Goal: Find specific page/section: Find specific page/section

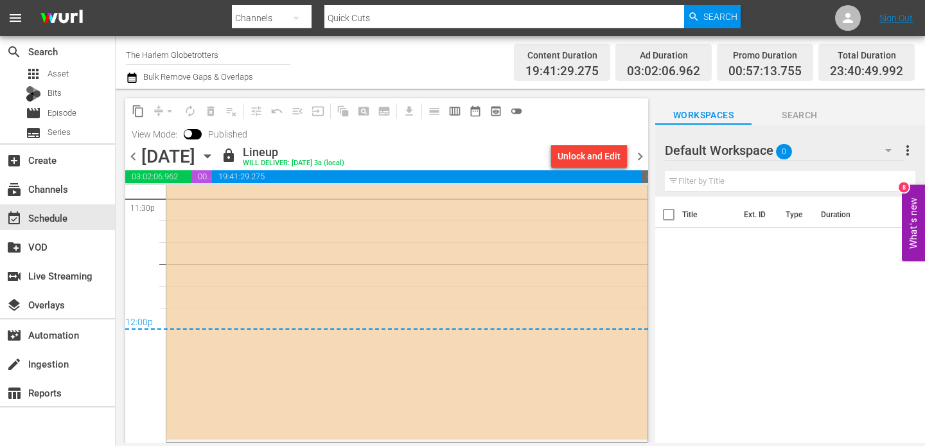
click at [636, 156] on span "chevron_right" at bounding box center [640, 156] width 16 height 16
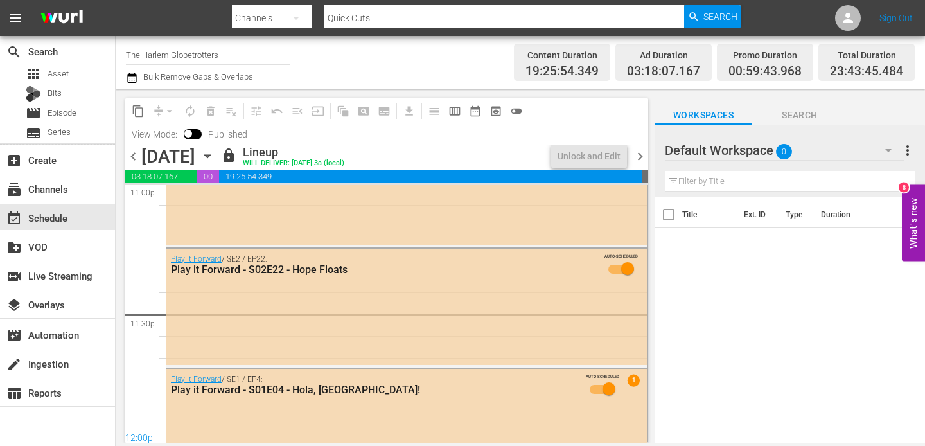
scroll to position [6074, 0]
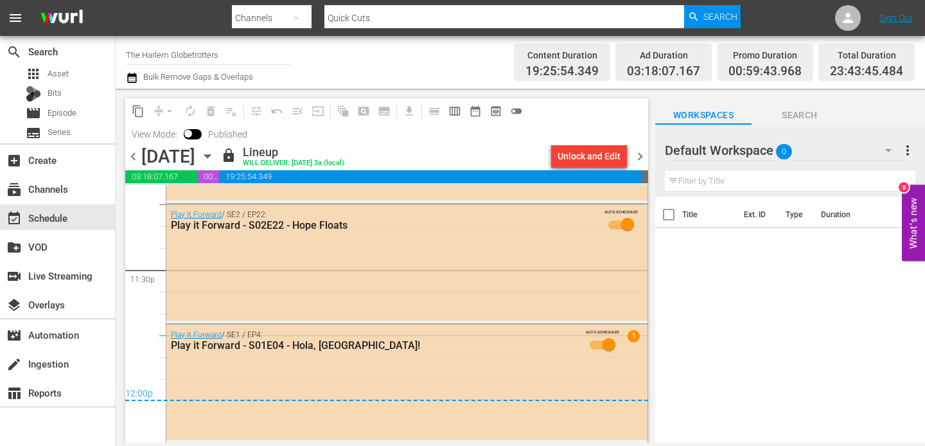
click at [642, 155] on span "chevron_right" at bounding box center [640, 156] width 16 height 16
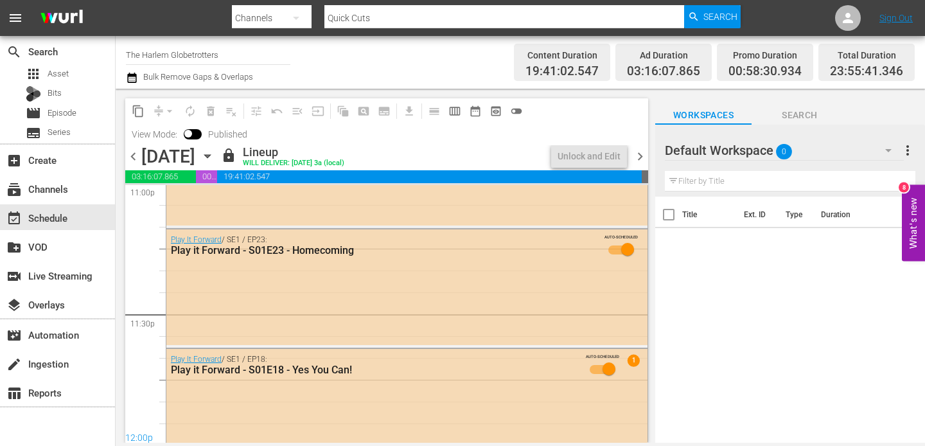
scroll to position [6056, 0]
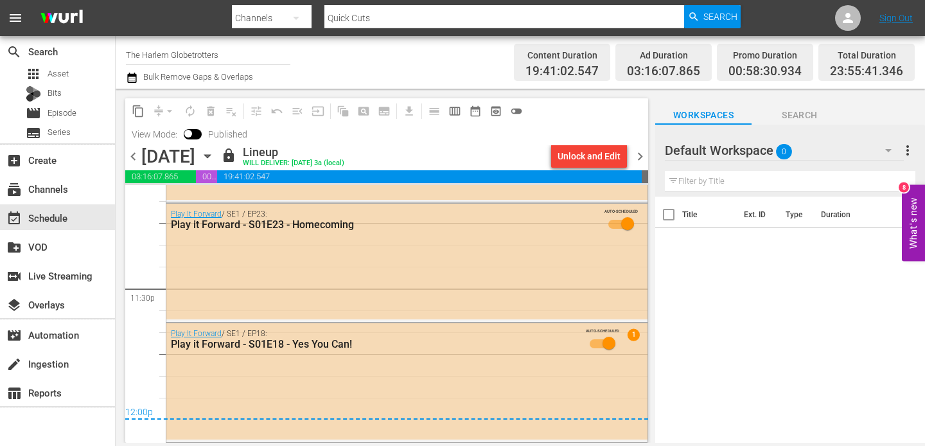
click at [273, 15] on div "Channels" at bounding box center [272, 18] width 80 height 36
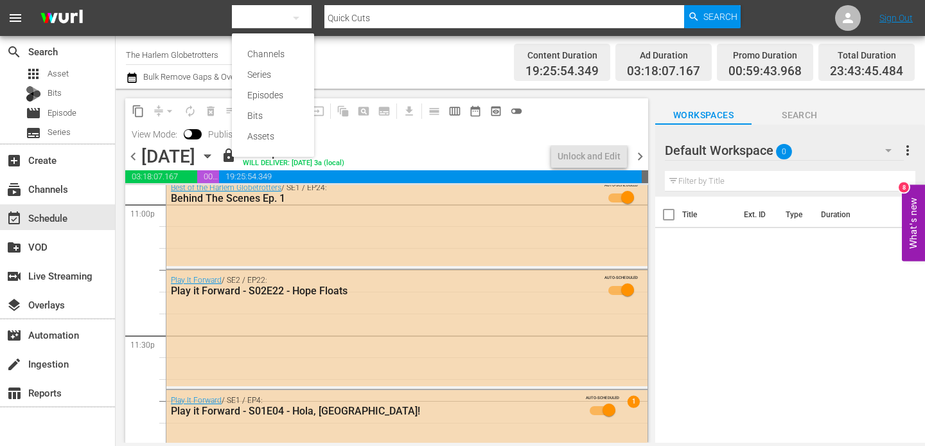
scroll to position [6074, 0]
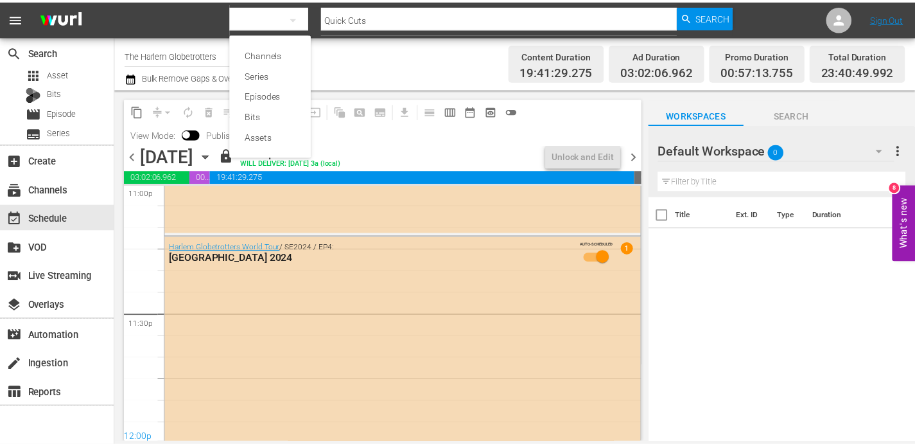
scroll to position [6146, 0]
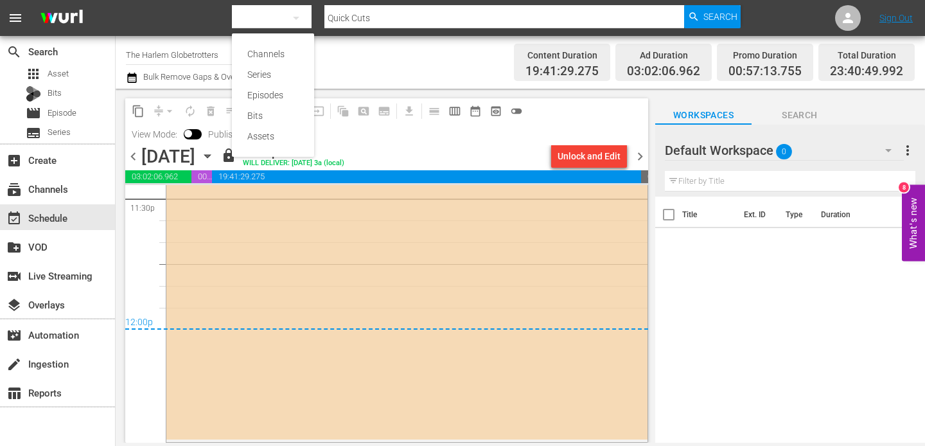
click at [45, 193] on div "Channels Series Episodes Bits Assets" at bounding box center [462, 223] width 925 height 446
click at [45, 193] on div "subscriptions Channels" at bounding box center [36, 187] width 72 height 12
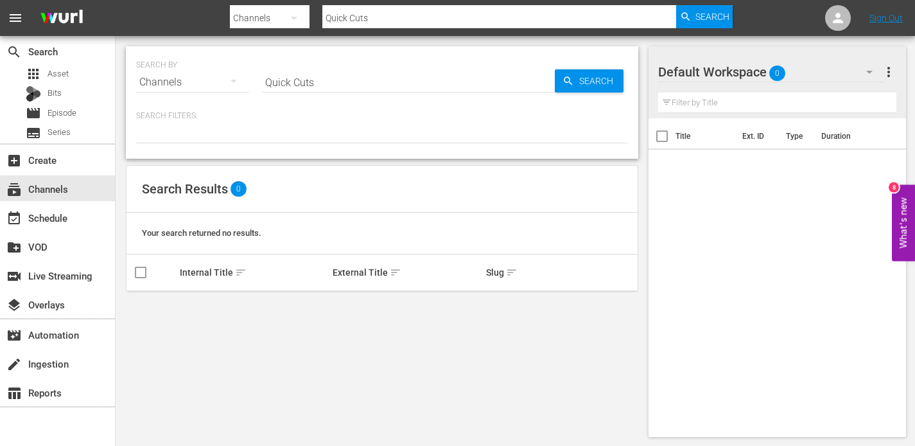
click at [198, 82] on div "Channels" at bounding box center [192, 82] width 113 height 36
click at [313, 80] on div "Channels Series Episodes Bits Assets" at bounding box center [457, 223] width 915 height 446
drag, startPoint x: 319, startPoint y: 80, endPoint x: 279, endPoint y: 85, distance: 40.2
click at [279, 87] on input "Quick Cuts" at bounding box center [408, 82] width 293 height 31
type input "Q"
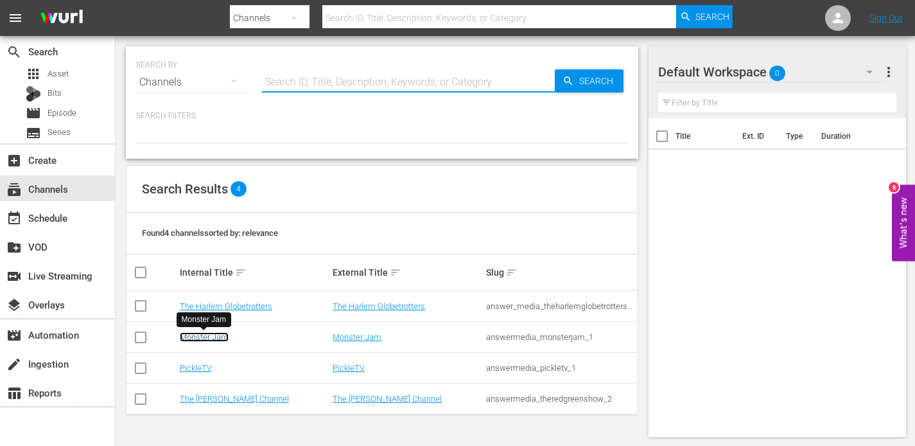
click at [191, 339] on link "Monster Jam" at bounding box center [204, 337] width 49 height 10
click at [209, 340] on link "Monster Jam" at bounding box center [204, 337] width 49 height 10
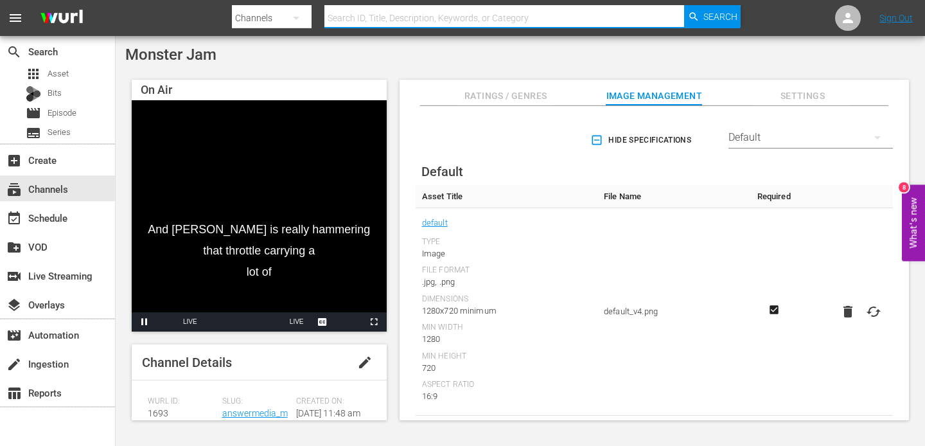
click at [364, 16] on input "text" at bounding box center [504, 18] width 360 height 31
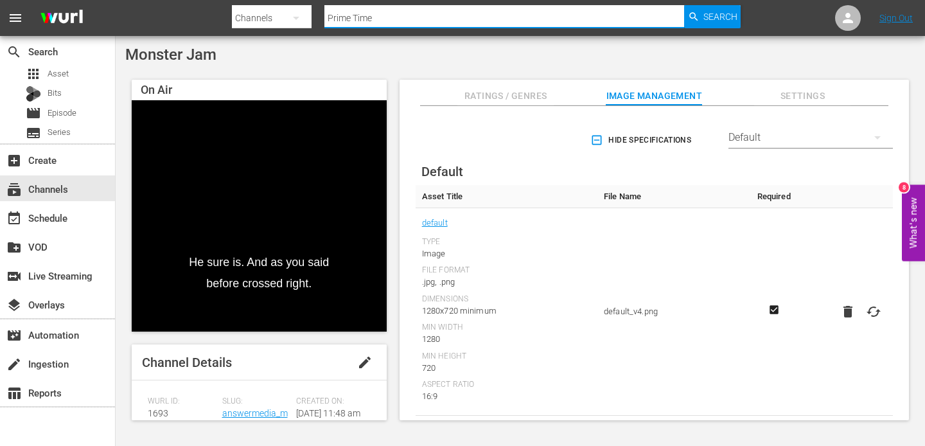
type input "Prime Time"
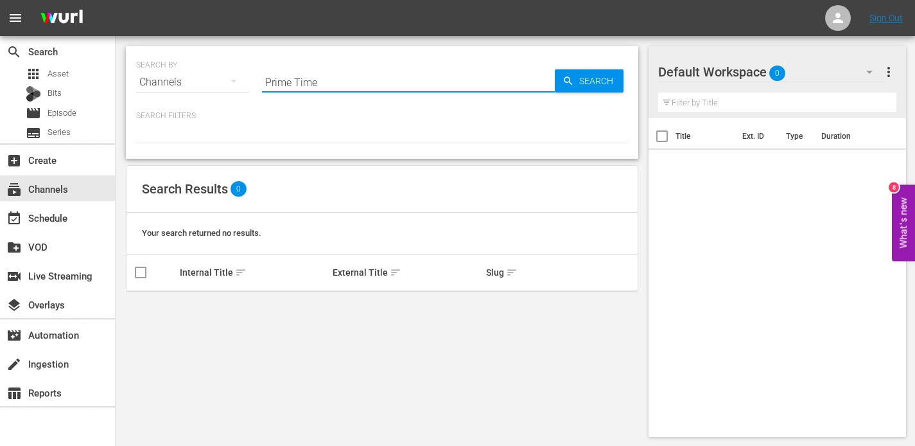
click at [326, 88] on input "Prime Time" at bounding box center [408, 82] width 293 height 31
click at [601, 80] on span "Search" at bounding box center [598, 80] width 49 height 23
click at [297, 80] on input "Prime Time" at bounding box center [408, 82] width 293 height 31
click at [209, 85] on div "Channels" at bounding box center [192, 82] width 113 height 36
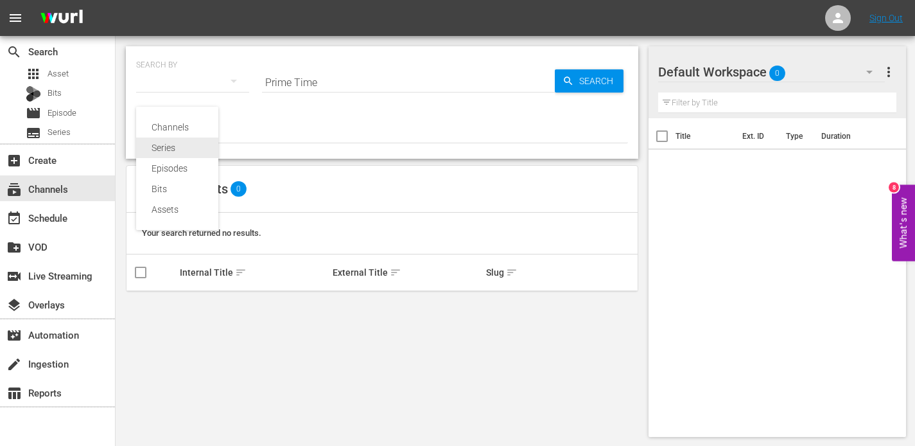
click at [174, 150] on div "Series" at bounding box center [177, 147] width 51 height 21
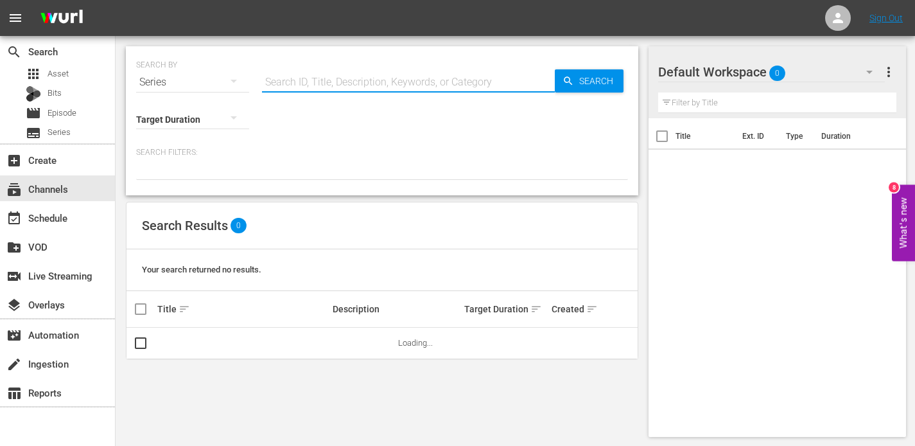
click at [399, 82] on input "text" at bounding box center [408, 82] width 293 height 31
type input "Prime Time"
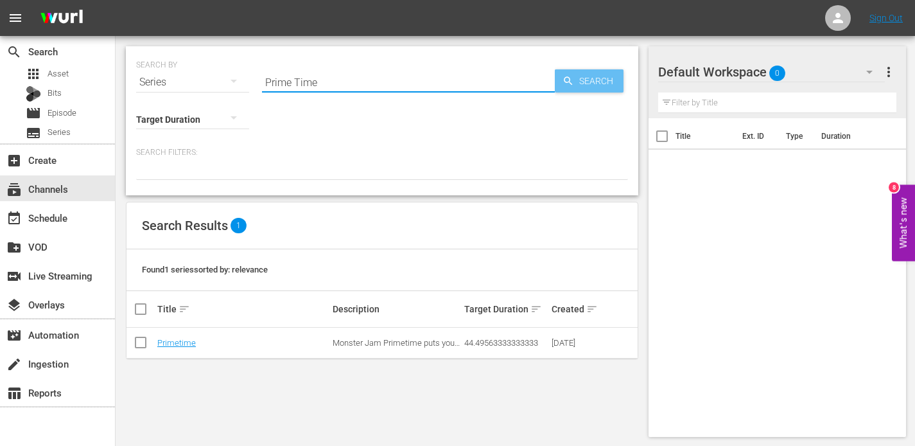
click at [570, 82] on icon "button" at bounding box center [569, 81] width 12 height 12
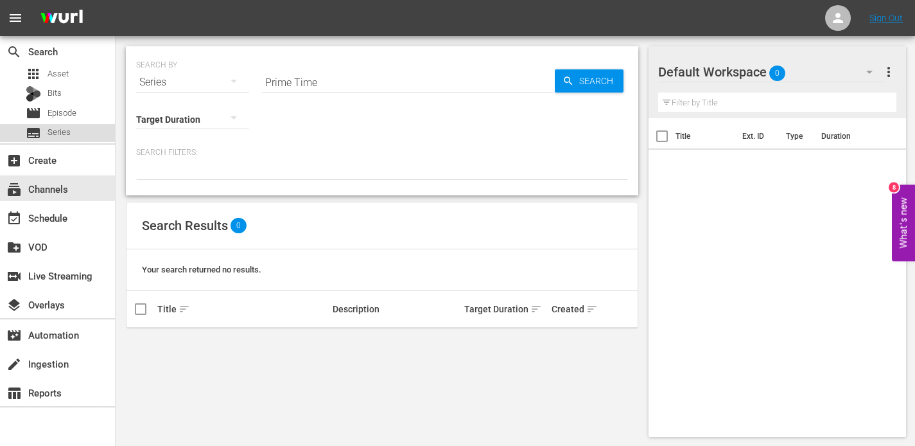
click at [85, 137] on div "subtitles Series" at bounding box center [57, 133] width 115 height 18
click at [575, 81] on span "Search" at bounding box center [598, 80] width 49 height 23
click at [254, 172] on div at bounding box center [382, 169] width 492 height 22
click at [253, 175] on div at bounding box center [382, 169] width 492 height 22
click at [251, 166] on div at bounding box center [382, 169] width 492 height 22
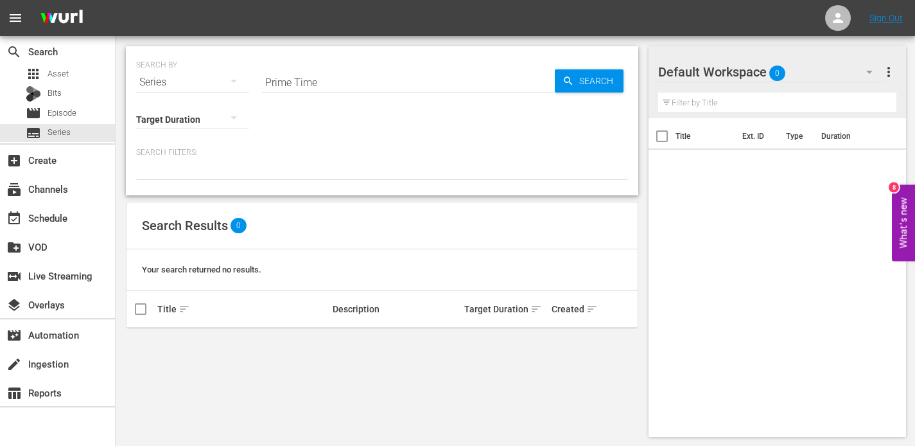
click at [251, 166] on div at bounding box center [382, 169] width 492 height 22
click at [189, 69] on div "Series" at bounding box center [192, 82] width 113 height 36
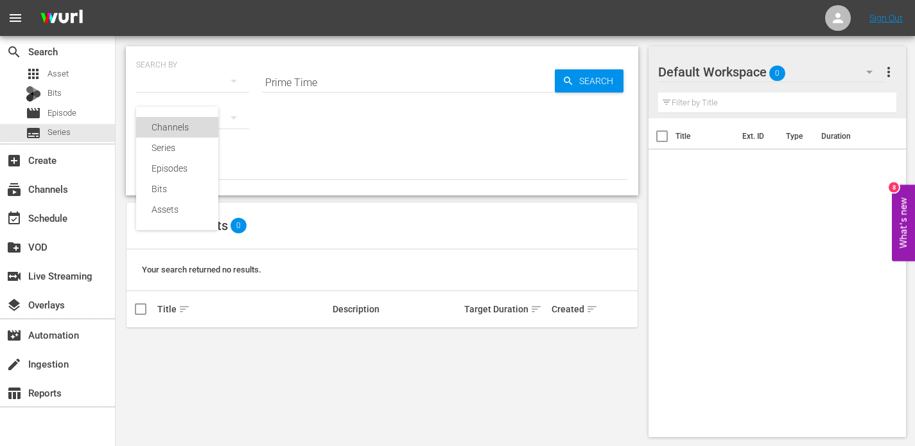
click at [198, 128] on div "Channels" at bounding box center [177, 127] width 51 height 21
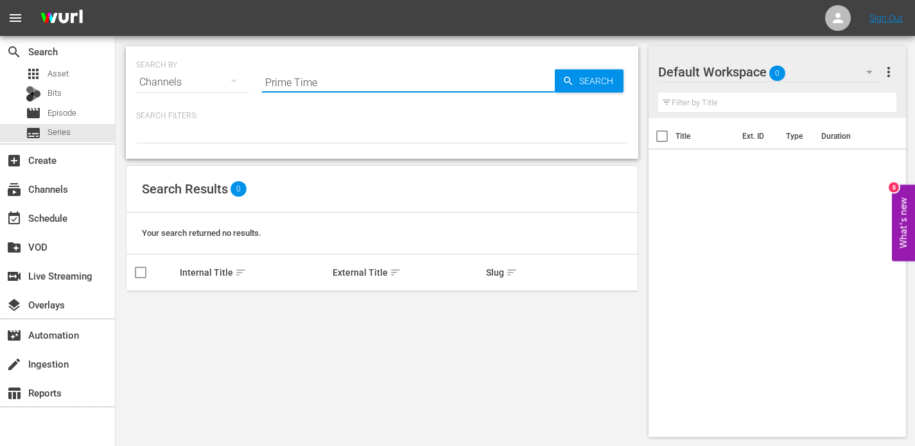
drag, startPoint x: 329, startPoint y: 84, endPoint x: 254, endPoint y: 75, distance: 75.1
click at [254, 80] on div "SEARCH BY Search By Channels Search ID, Title, Description, Keywords, or Catego…" at bounding box center [382, 74] width 492 height 46
click at [358, 80] on input "Monster Jam Primetime" at bounding box center [408, 82] width 293 height 31
type input "Monster Jam Prime Time"
click at [55, 218] on div "event_available Schedule" at bounding box center [36, 216] width 72 height 12
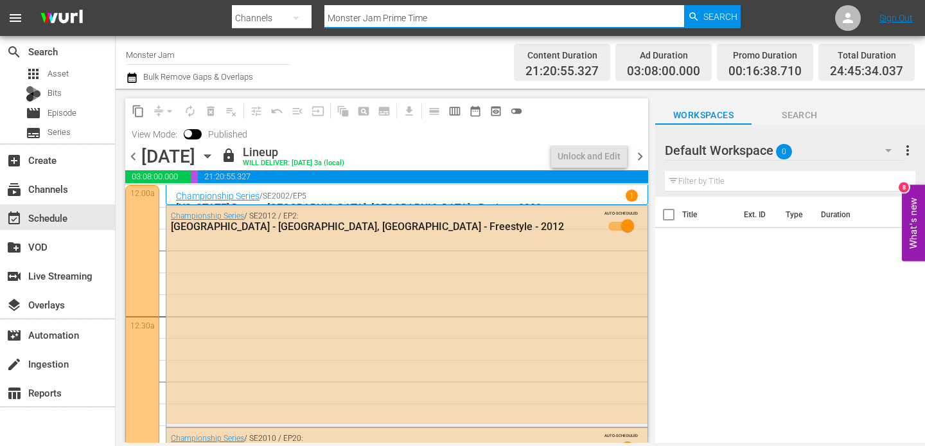
click at [438, 20] on input "Monster Jam Prime Time" at bounding box center [504, 18] width 360 height 31
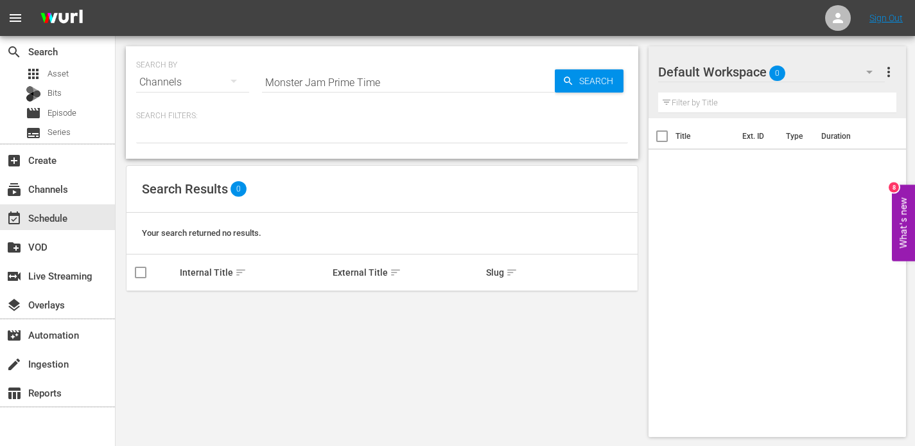
click at [890, 67] on span "more_vert" at bounding box center [888, 71] width 15 height 15
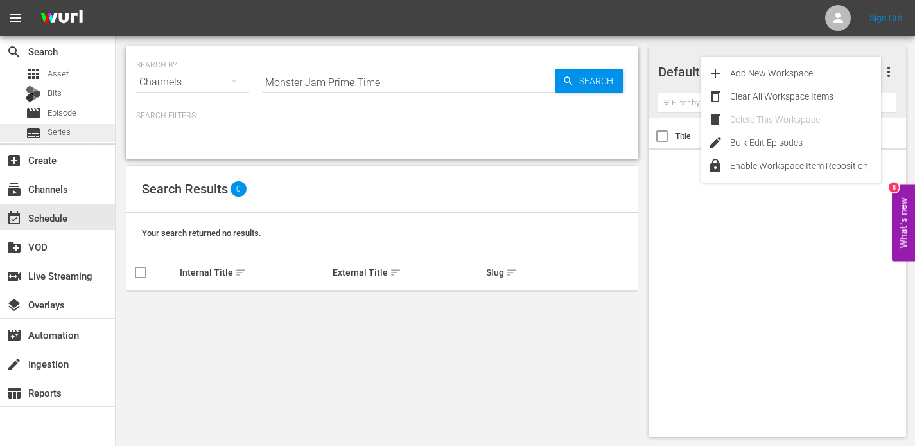
click at [71, 132] on div "subtitles Series" at bounding box center [57, 133] width 115 height 18
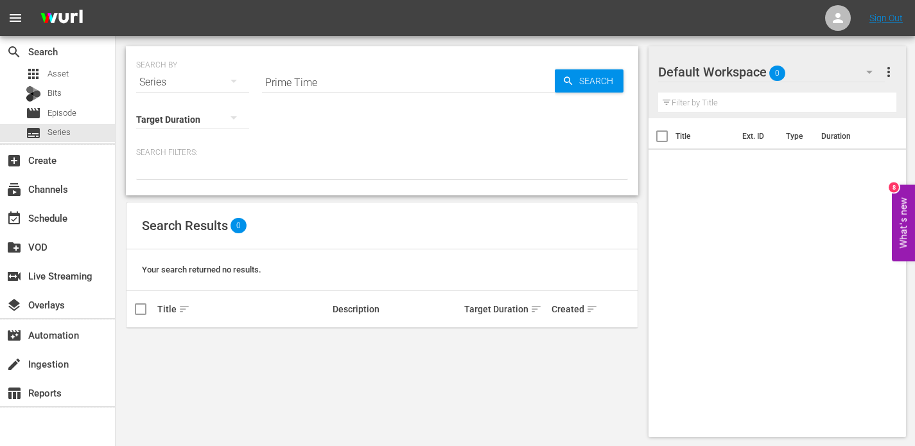
click at [209, 174] on div at bounding box center [382, 169] width 492 height 22
click at [5, 50] on div "search Search" at bounding box center [36, 50] width 72 height 12
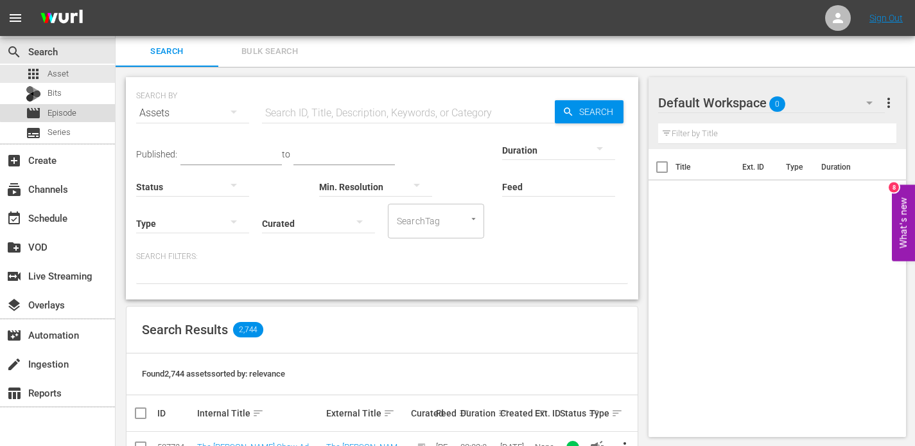
click at [73, 110] on span "Episode" at bounding box center [62, 113] width 29 height 13
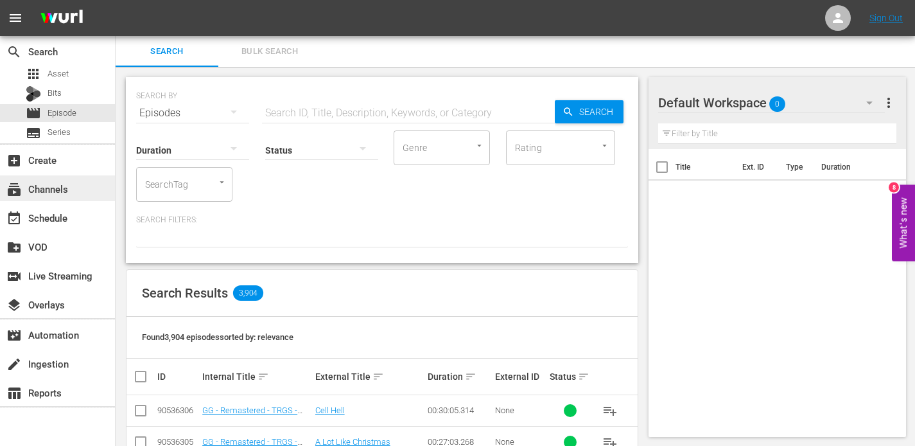
click at [62, 179] on div "subscriptions Channels" at bounding box center [57, 188] width 115 height 26
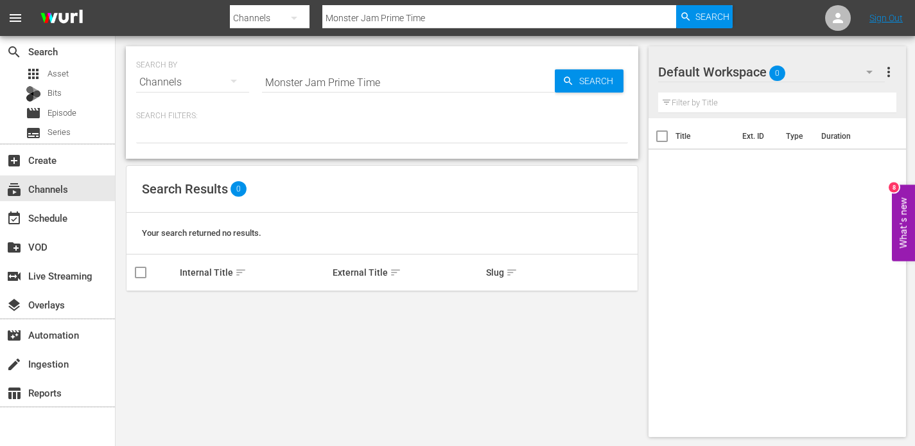
click at [348, 83] on input "Monster Jam Prime Time" at bounding box center [408, 82] width 293 height 31
drag, startPoint x: 391, startPoint y: 83, endPoint x: 329, endPoint y: 81, distance: 62.3
click at [329, 81] on input "Monster Jam Prime Time" at bounding box center [408, 82] width 293 height 31
type input "Monster Jam"
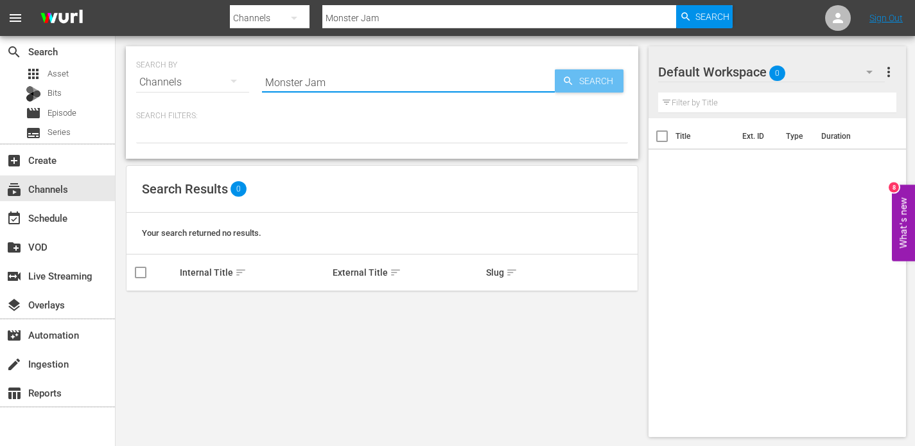
type input "Monster Jam"
click at [570, 83] on icon "button" at bounding box center [568, 80] width 8 height 8
click at [590, 85] on span "Search" at bounding box center [598, 80] width 49 height 23
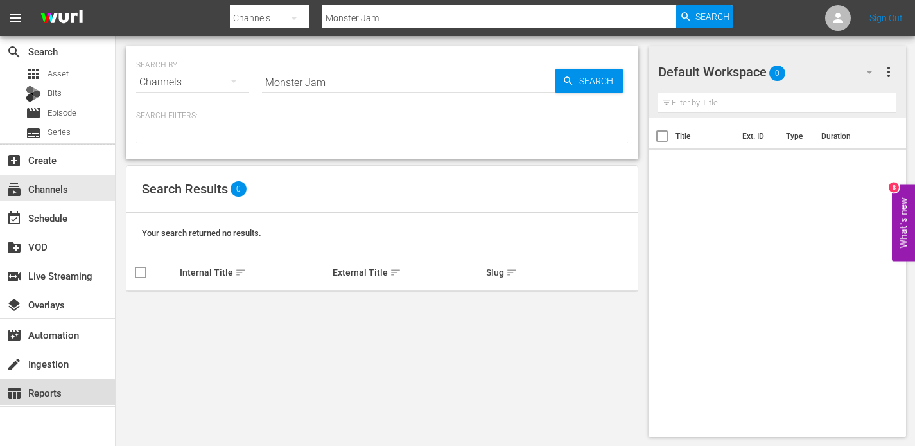
click at [44, 396] on div "table_chart Reports" at bounding box center [36, 391] width 72 height 12
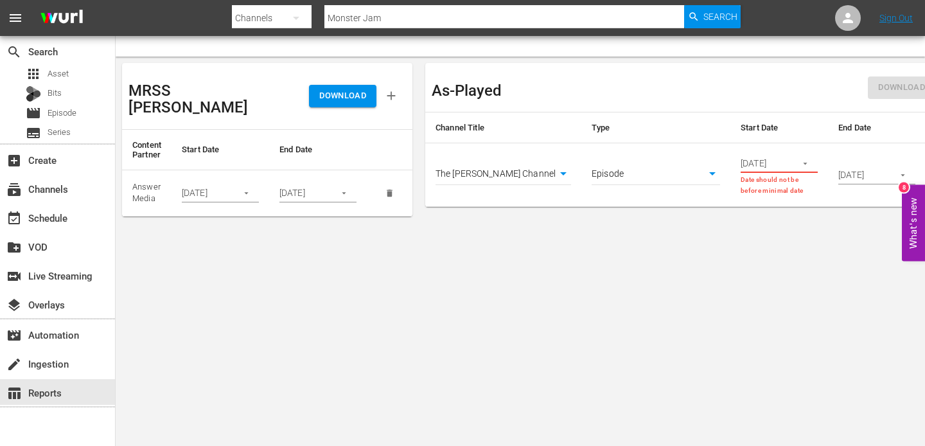
click at [554, 175] on body "menu Search By Channels Search ID, Title, Description, Keywords, or Category Mo…" at bounding box center [462, 223] width 925 height 446
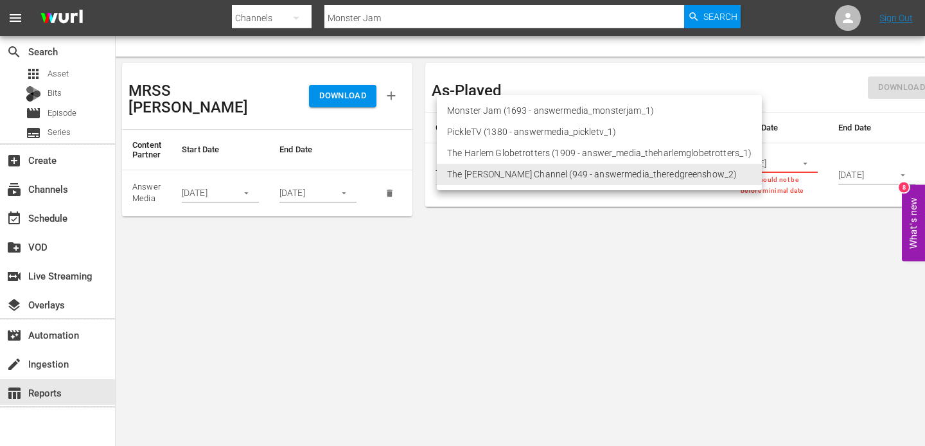
click at [549, 114] on li "Monster Jam (1693 - answermedia_monsterjam_1)" at bounding box center [599, 110] width 325 height 21
type input "1693"
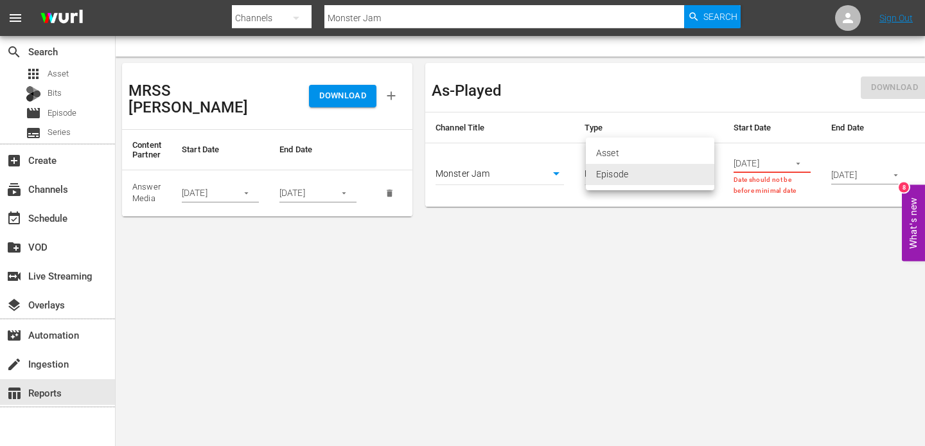
click at [655, 170] on body "menu Search By Channels Search ID, Title, Description, Keywords, or Category Mo…" at bounding box center [462, 223] width 925 height 446
